Goal: Transaction & Acquisition: Download file/media

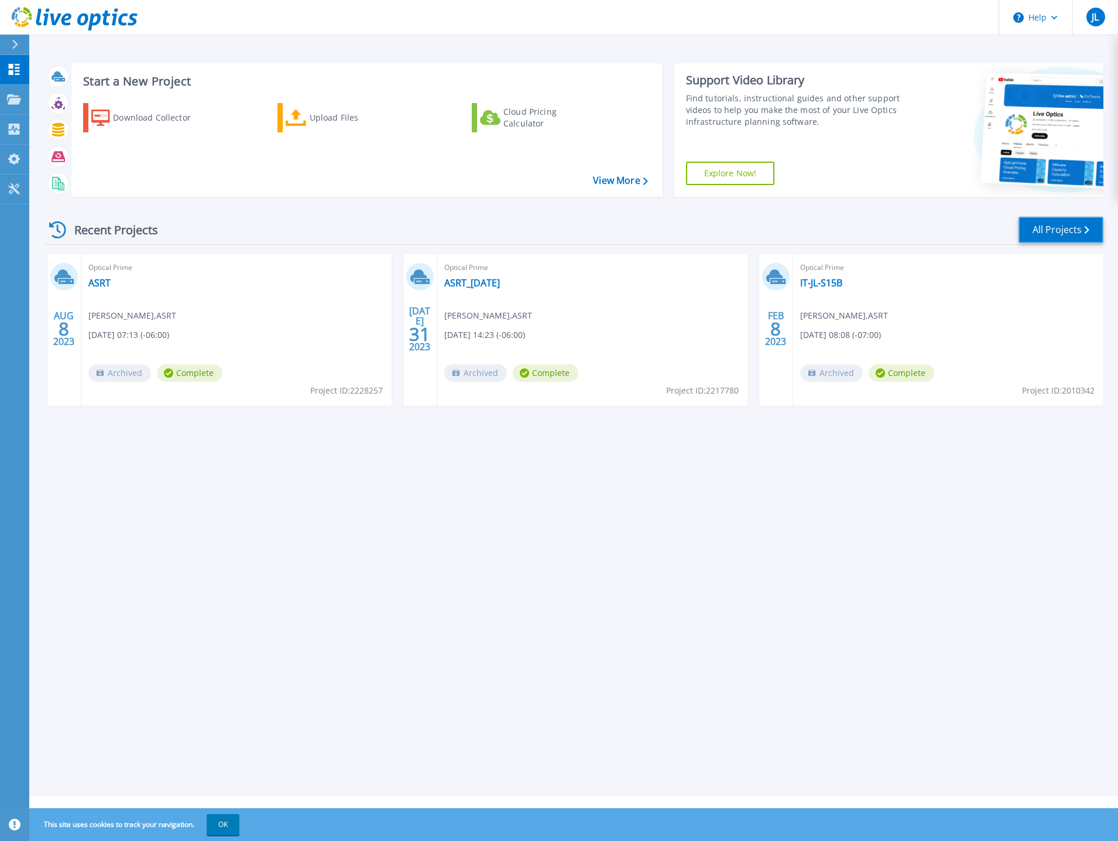
click at [1082, 230] on link "All Projects" at bounding box center [1061, 230] width 85 height 26
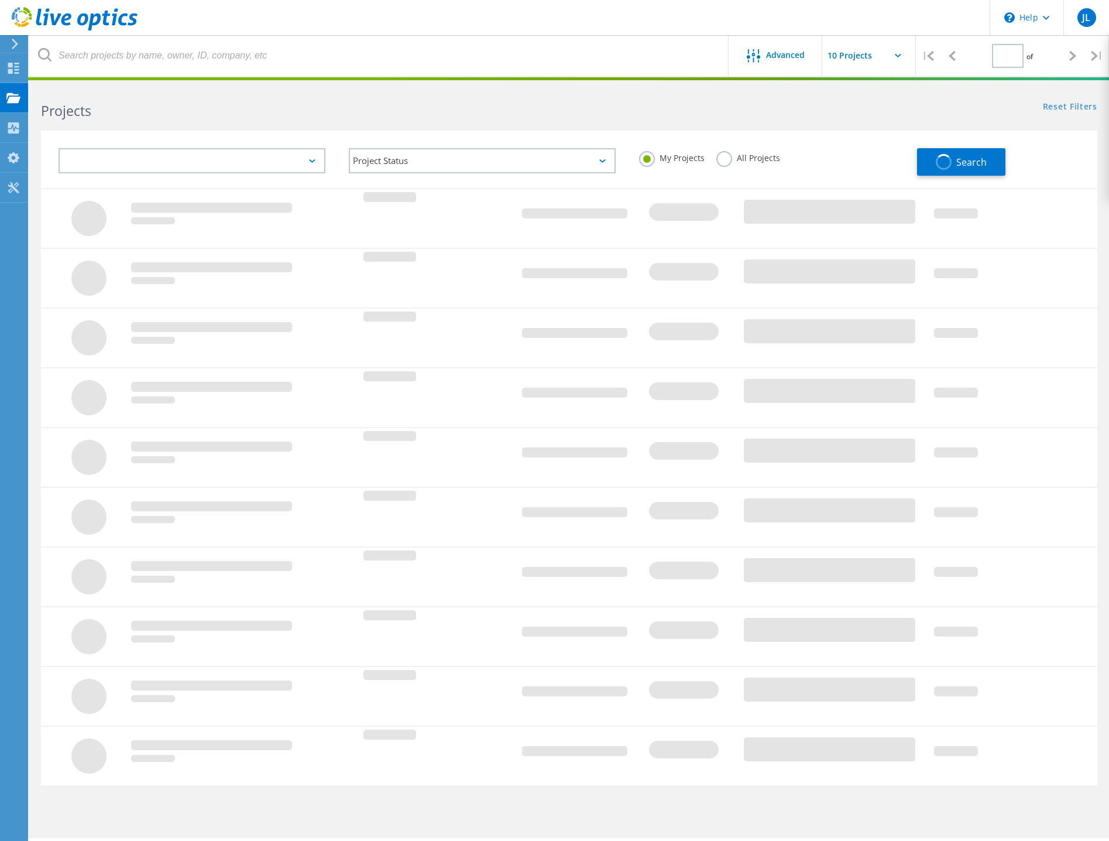
type input "1"
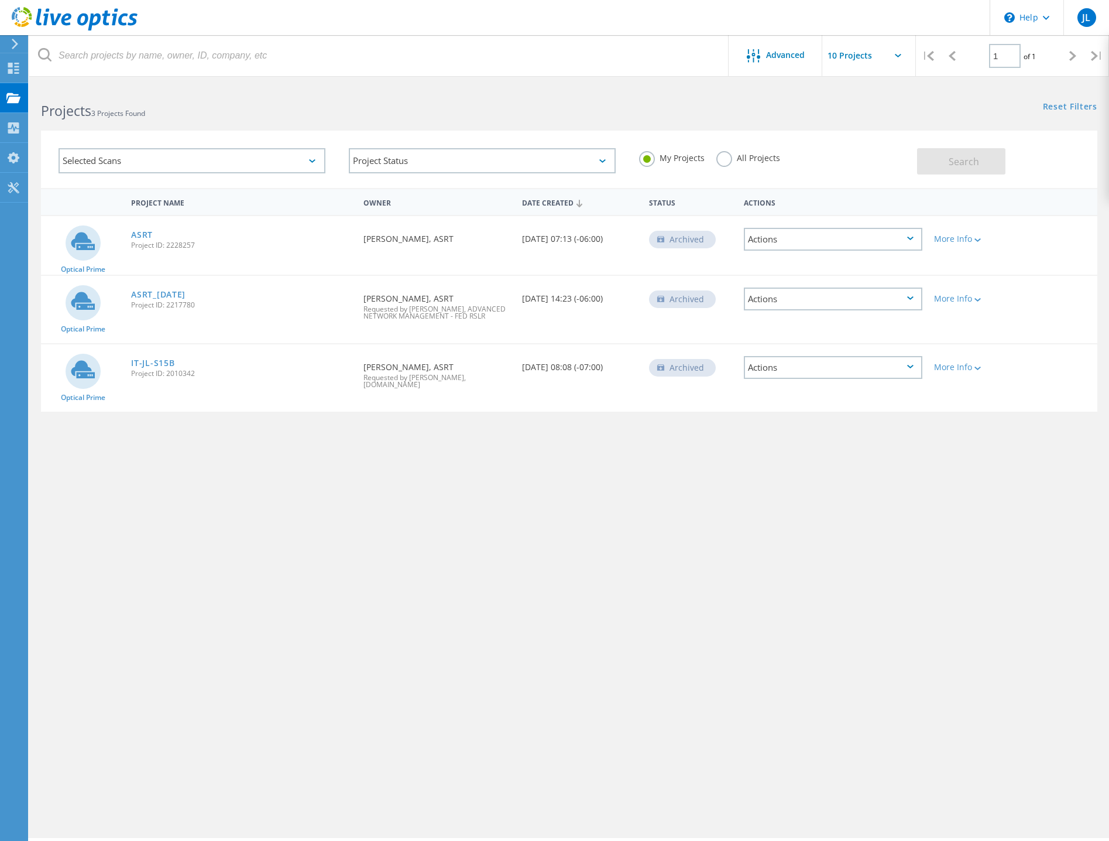
click at [616, 531] on div "Advanced | 1 of 1 | Email Address Project Name Company Date Created Project Id …" at bounding box center [569, 461] width 1080 height 753
click at [301, 160] on div "Selected Scans" at bounding box center [192, 160] width 267 height 25
click at [369, 505] on div "Advanced | 1 of 1 | Email Address Project Name Company Date Created Project Id …" at bounding box center [569, 461] width 1080 height 753
click at [16, 130] on use at bounding box center [13, 127] width 11 height 11
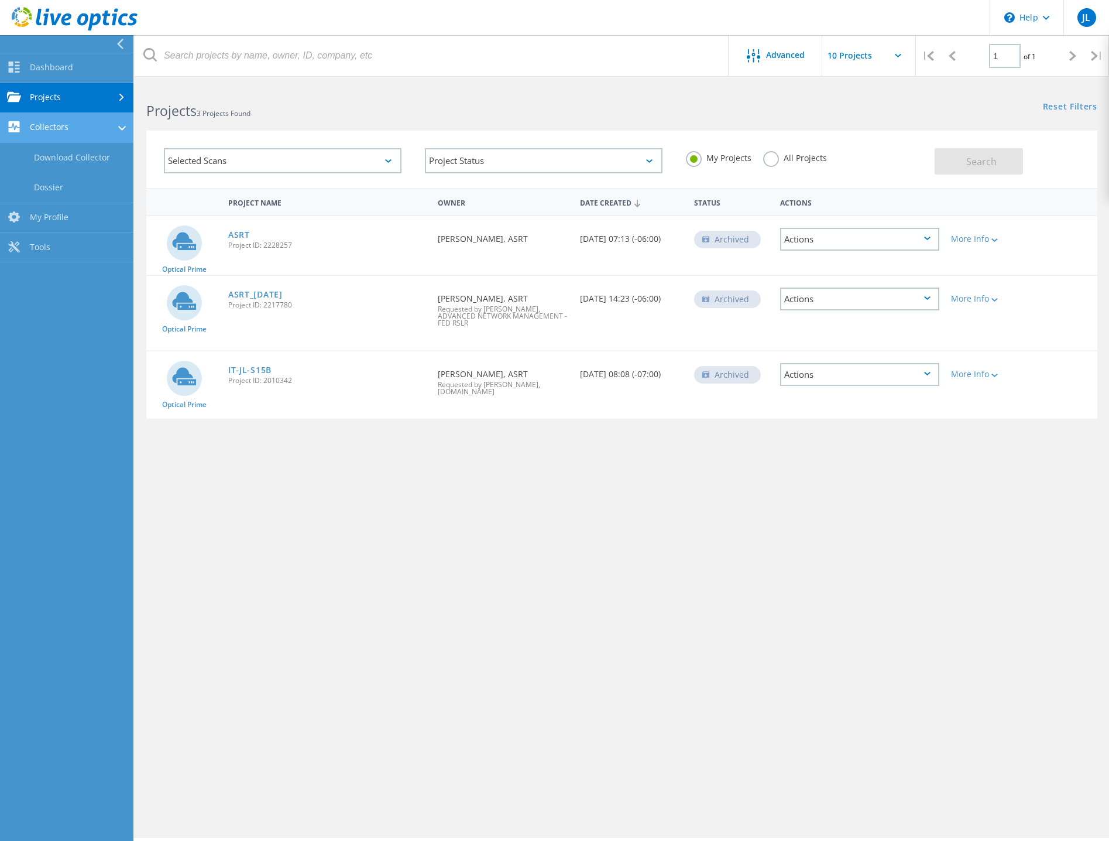
click at [107, 126] on link "Collectors" at bounding box center [66, 128] width 133 height 30
click at [96, 119] on link "Collectors" at bounding box center [66, 128] width 133 height 30
click at [83, 159] on link "Download Collector" at bounding box center [66, 158] width 133 height 30
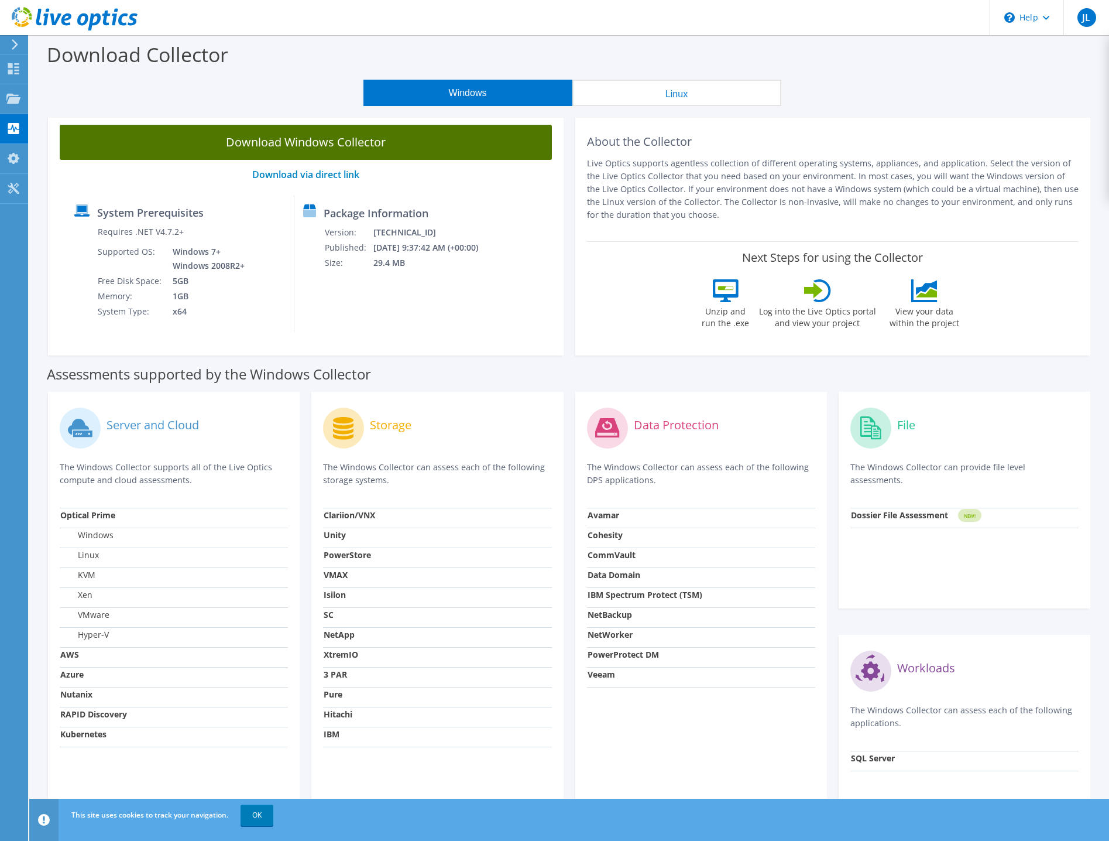
click at [374, 148] on link "Download Windows Collector" at bounding box center [306, 142] width 492 height 35
